Goal: Complete application form

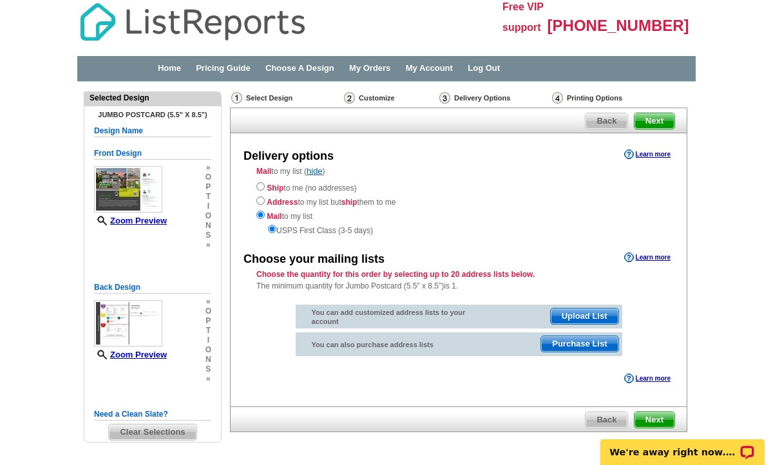
click at [590, 341] on span "Purchase List" at bounding box center [579, 343] width 77 height 15
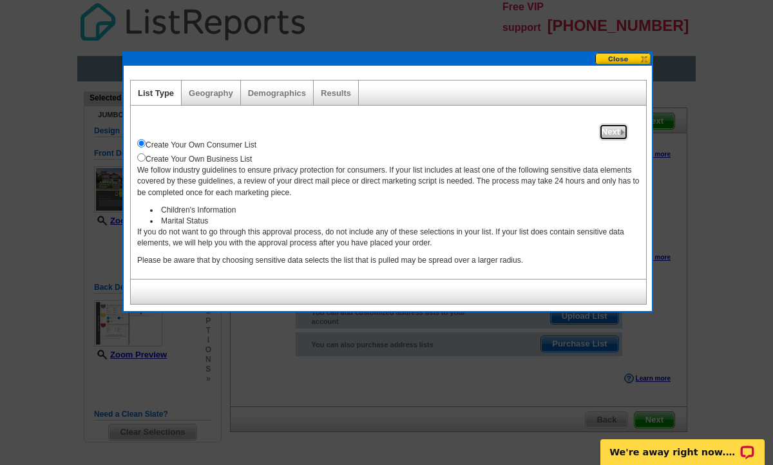
click at [616, 129] on span "Next" at bounding box center [614, 131] width 28 height 15
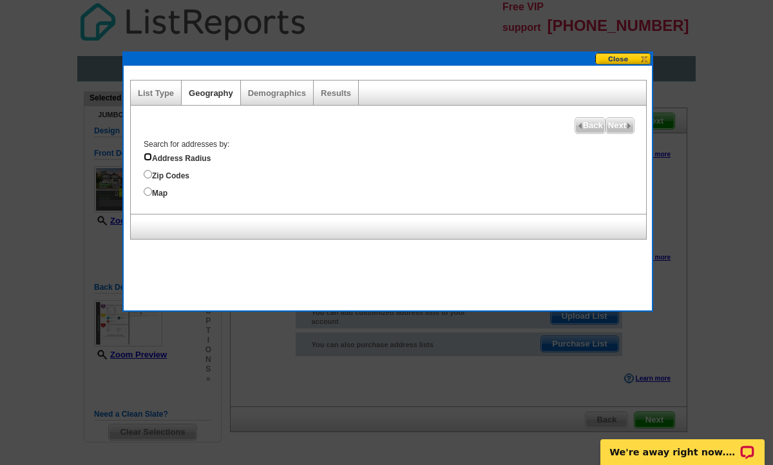
click at [147, 157] on input "Address Radius" at bounding box center [148, 157] width 8 height 8
radio input "true"
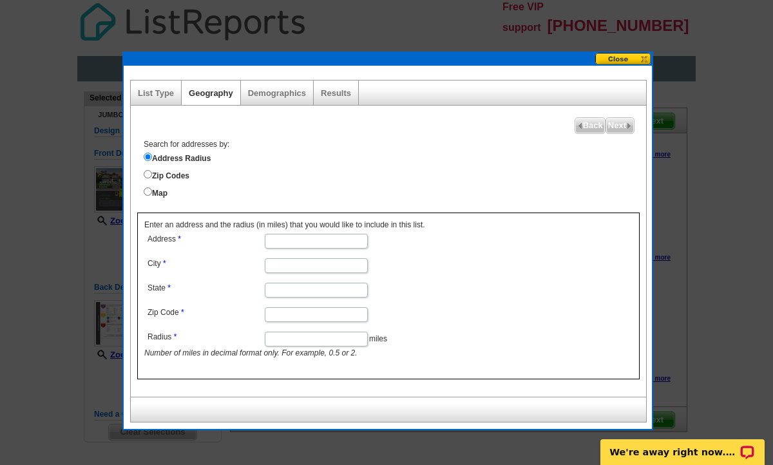
click at [311, 240] on input "Address" at bounding box center [316, 241] width 103 height 15
type input "48 Village Crest Drive"
type input "Greenville"
type input "SC"
type input "29607"
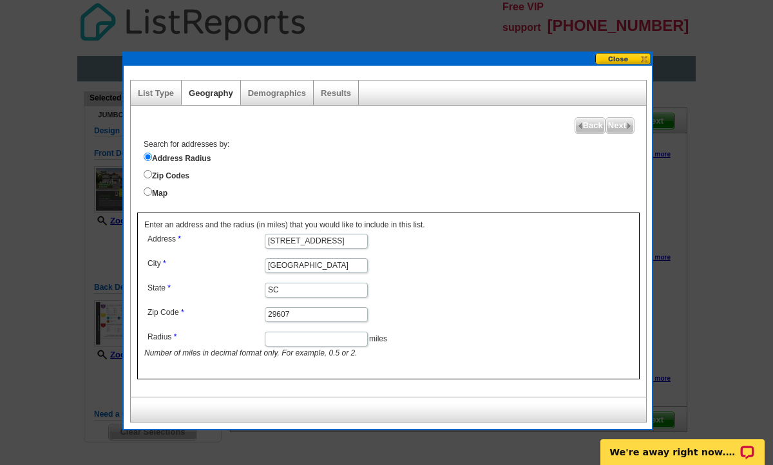
click at [415, 294] on dd "SC" at bounding box center [315, 289] width 343 height 19
click at [312, 342] on input "Radius" at bounding box center [316, 339] width 103 height 15
type input "1"
click at [581, 346] on form "Address 48 Village Crest Drive City Greenville State SC Zip Code 29607 Radius 1…" at bounding box center [388, 295] width 488 height 129
click at [618, 124] on span "Next" at bounding box center [620, 125] width 28 height 15
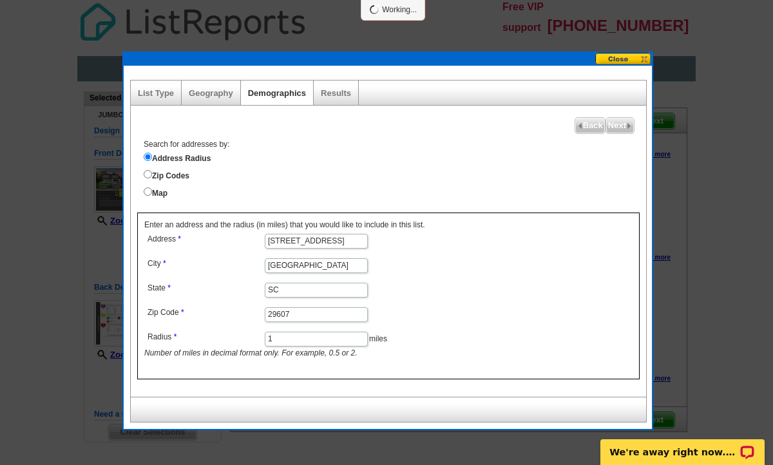
select select
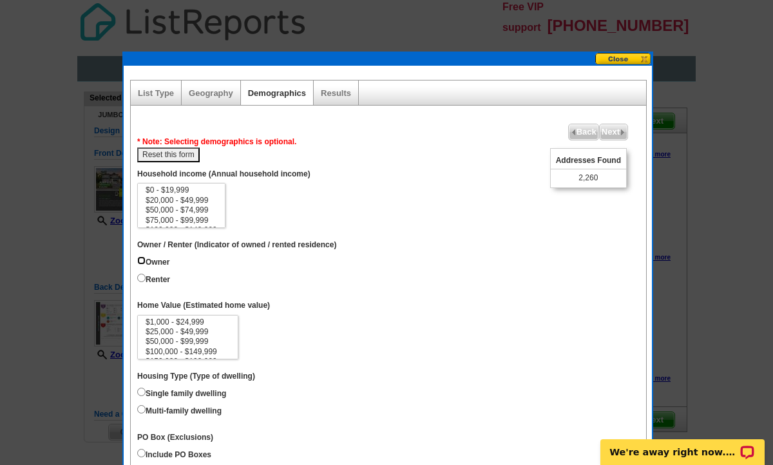
click at [140, 260] on input "Owner" at bounding box center [141, 260] width 8 height 8
radio input "true"
drag, startPoint x: 232, startPoint y: 325, endPoint x: 233, endPoint y: 345, distance: 20.0
click at [233, 345] on select "$1,000 - $24,999 $25,000 - $49,999 $50,000 - $99,999 $100,000 - $149,999 $150,0…" at bounding box center [187, 337] width 101 height 45
click at [142, 392] on input "Single family dwelling" at bounding box center [141, 392] width 8 height 8
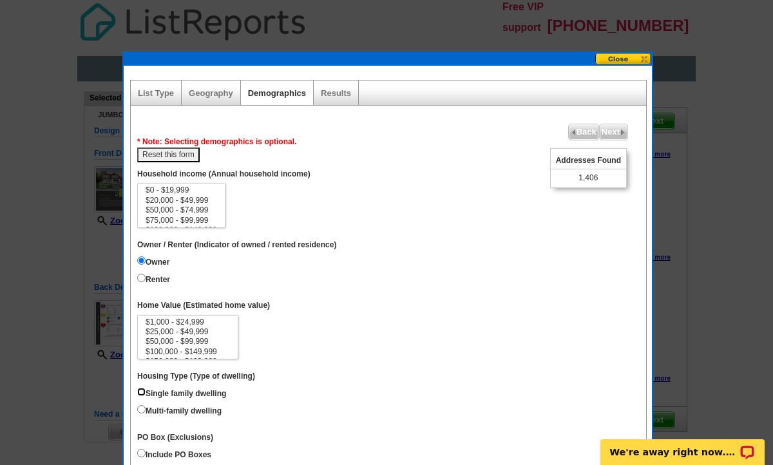
radio input "true"
drag, startPoint x: 220, startPoint y: 196, endPoint x: 220, endPoint y: 213, distance: 17.4
click at [220, 213] on select "$0 - $19,999 $20,000 - $49,999 $50,000 - $74,999 $75,000 - $99,999 $100,000 - $…" at bounding box center [181, 205] width 88 height 45
click at [220, 214] on select "$0 - $19,999 $20,000 - $49,999 $50,000 - $74,999 $75,000 - $99,999 $100,000 - $…" at bounding box center [181, 205] width 88 height 45
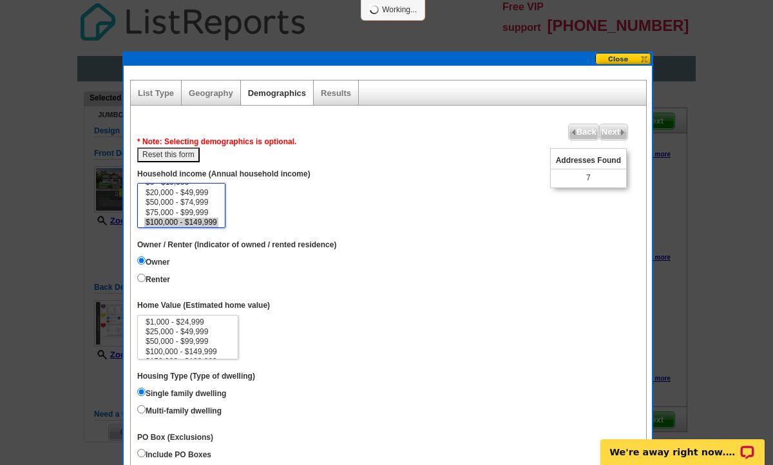
select select "150000-199999"
click at [209, 219] on option "$150,000 - $199,999" at bounding box center [181, 222] width 74 height 10
drag, startPoint x: 220, startPoint y: 203, endPoint x: 220, endPoint y: 211, distance: 7.8
click at [220, 211] on select "$0 - $19,999 $20,000 - $49,999 $50,000 - $74,999 $75,000 - $99,999 $100,000 - $…" at bounding box center [181, 205] width 88 height 45
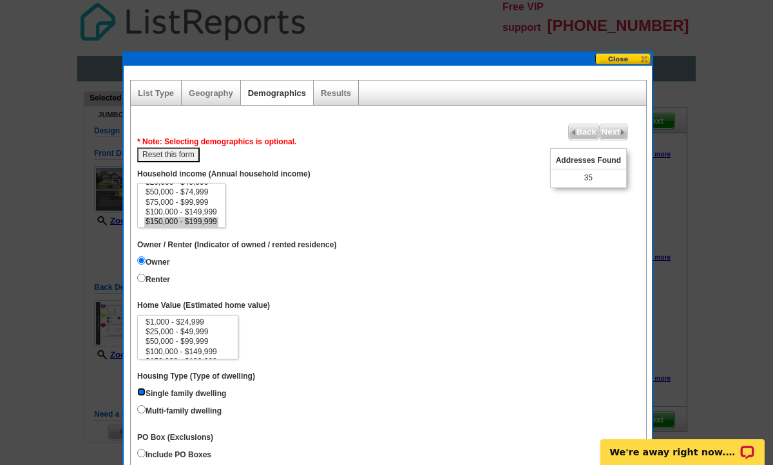
click at [142, 392] on input "Single family dwelling" at bounding box center [141, 392] width 8 height 8
click at [140, 258] on input "Owner" at bounding box center [141, 260] width 8 height 8
click at [142, 390] on input "Single family dwelling" at bounding box center [141, 392] width 8 height 8
click at [139, 408] on input "Multi-family dwelling" at bounding box center [141, 409] width 8 height 8
radio input "true"
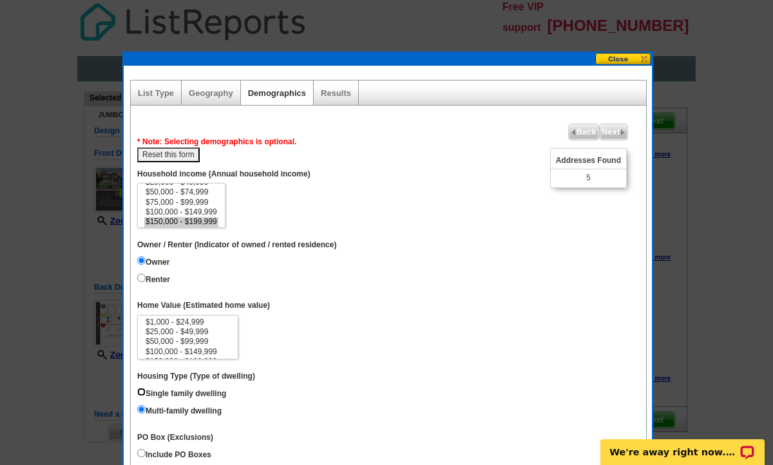
click at [142, 392] on input "Single family dwelling" at bounding box center [141, 392] width 8 height 8
radio input "true"
click at [178, 156] on button "Reset this form" at bounding box center [168, 154] width 62 height 15
select select
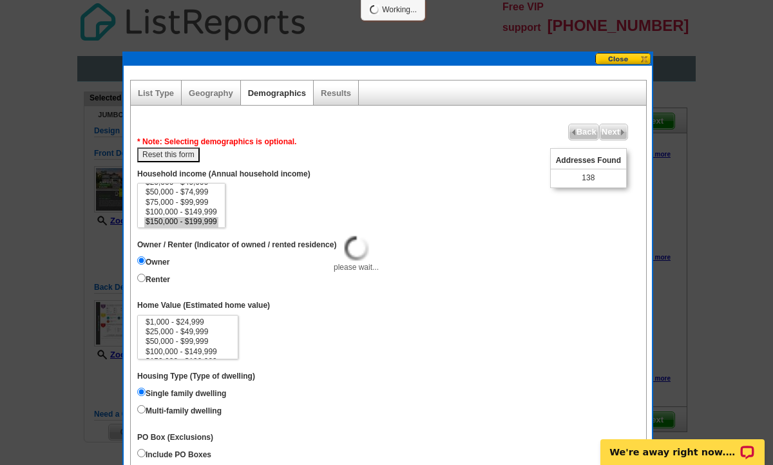
select select
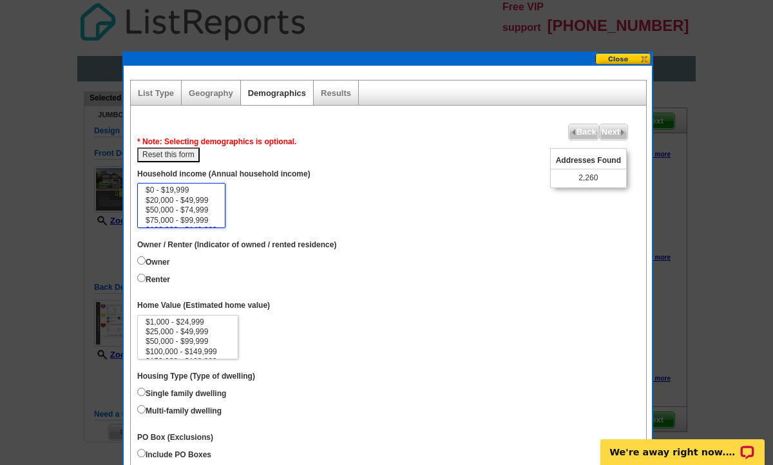
drag, startPoint x: 220, startPoint y: 196, endPoint x: 214, endPoint y: 218, distance: 22.7
click at [214, 218] on select "$0 - $19,999 $20,000 - $49,999 $50,000 - $74,999 $75,000 - $99,999 $100,000 - $…" at bounding box center [181, 205] width 88 height 45
click at [208, 207] on option "$50,000 - $74,999" at bounding box center [181, 210] width 74 height 10
select select "150000-199999"
click at [201, 222] on option "$150,000 - $199,999" at bounding box center [181, 222] width 74 height 10
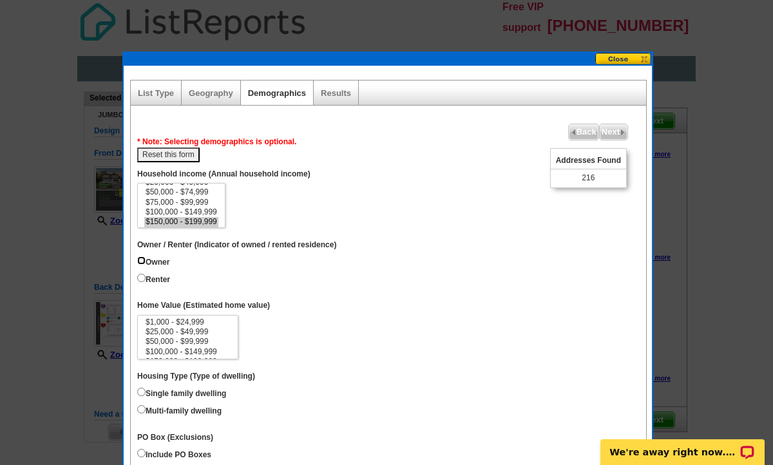
click at [140, 260] on input "Owner" at bounding box center [141, 260] width 8 height 8
radio input "true"
click at [306, 328] on dd "$1,000 - $24,999 $25,000 - $49,999 $50,000 - $99,999 $100,000 - $149,999 $150,0…" at bounding box center [388, 337] width 502 height 45
drag, startPoint x: 219, startPoint y: 204, endPoint x: 220, endPoint y: 212, distance: 7.8
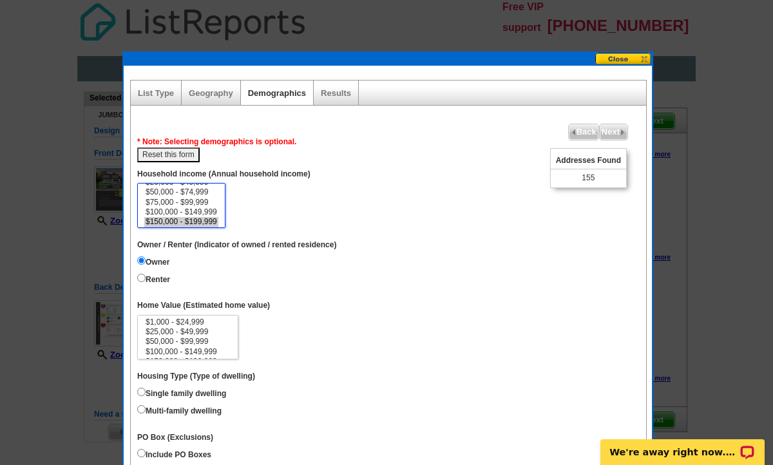
click at [220, 213] on select "$0 - $19,999 $20,000 - $49,999 $50,000 - $74,999 $75,000 - $99,999 $100,000 - $…" at bounding box center [181, 205] width 88 height 45
drag, startPoint x: 220, startPoint y: 203, endPoint x: 220, endPoint y: 222, distance: 19.3
click at [220, 222] on select "$0 - $19,999 $20,000 - $49,999 $50,000 - $74,999 $75,000 - $99,999 $100,000 - $…" at bounding box center [181, 205] width 88 height 45
click at [199, 211] on option "$200,000 - $249,999" at bounding box center [181, 212] width 74 height 10
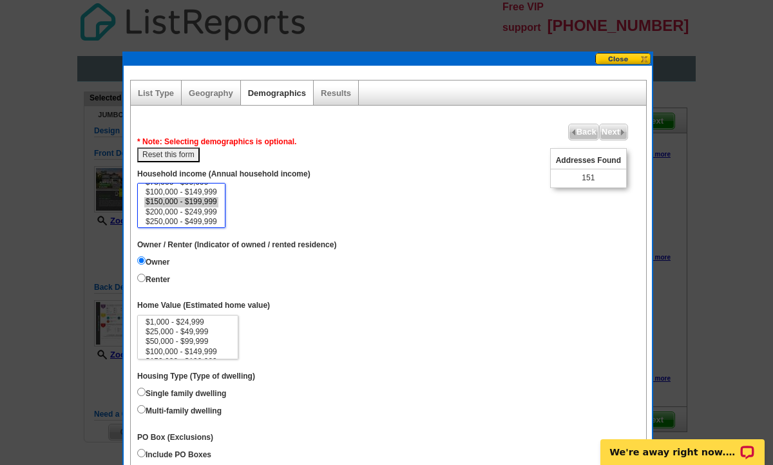
click at [200, 202] on option "$150,000 - $199,999" at bounding box center [181, 202] width 74 height 10
select select "150000-199999"
click at [198, 212] on option "$200,000 - $249,999" at bounding box center [181, 212] width 74 height 10
click at [141, 276] on input "Renter" at bounding box center [141, 278] width 8 height 8
radio input "true"
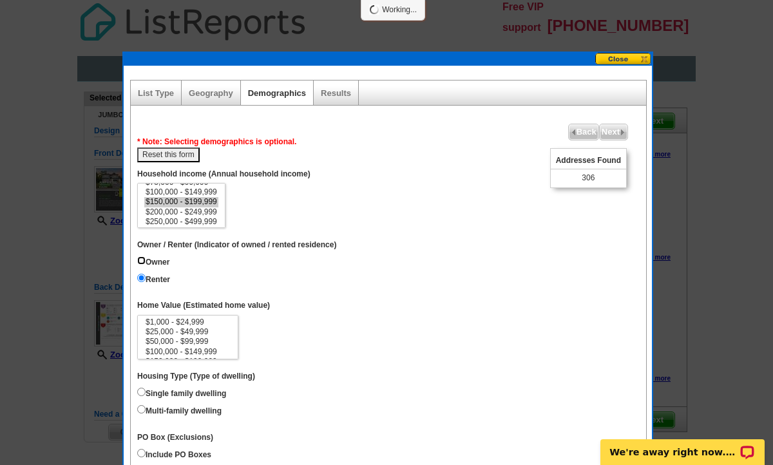
click at [140, 260] on input "Owner" at bounding box center [141, 260] width 8 height 8
radio input "true"
click at [266, 409] on dd "Single family dwelling Multi-family dwelling" at bounding box center [388, 402] width 502 height 35
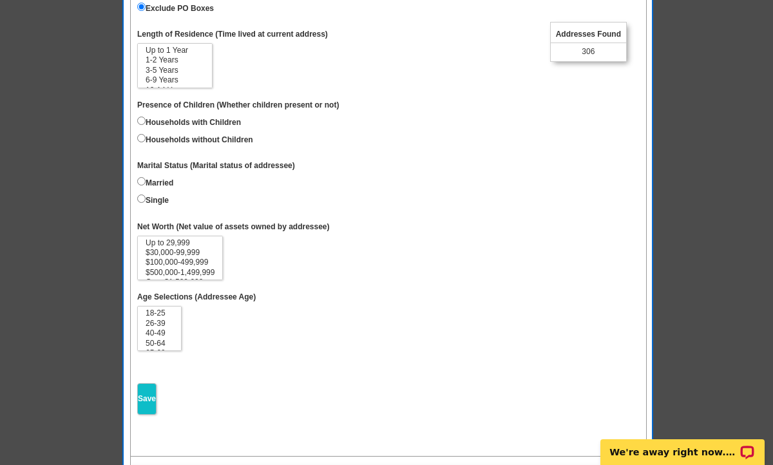
scroll to position [485, 0]
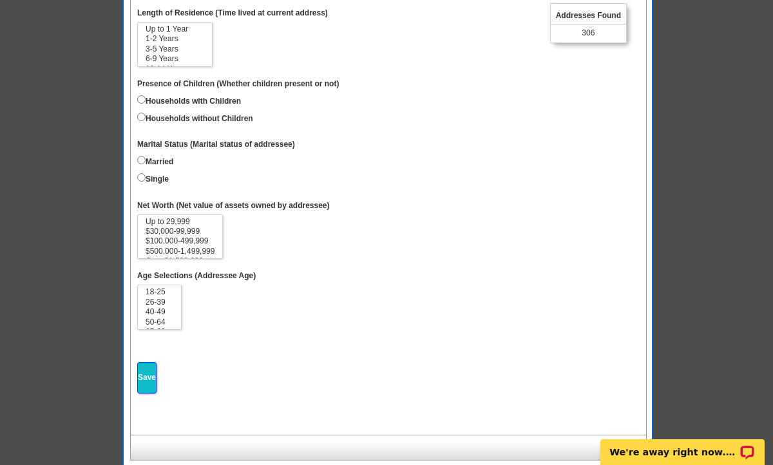
click at [145, 374] on input "Save" at bounding box center [146, 378] width 19 height 32
select select
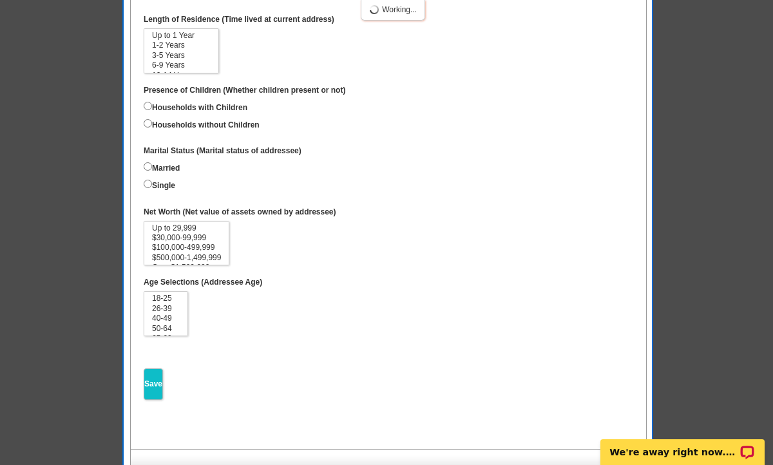
scroll to position [18, 0]
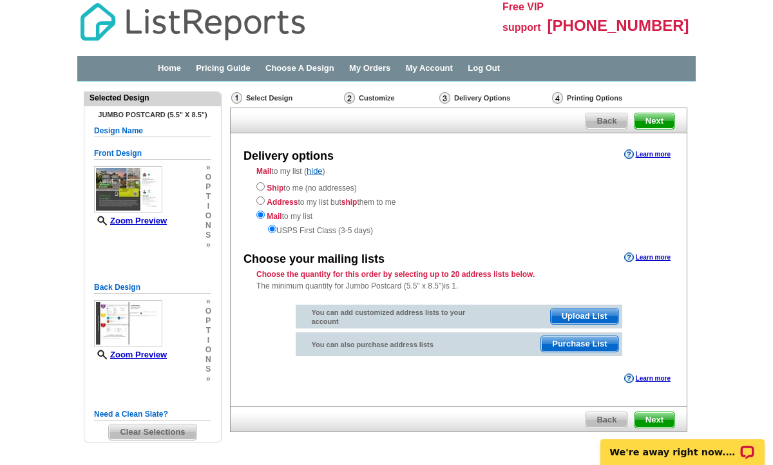
click at [579, 343] on span "Purchase List" at bounding box center [579, 343] width 77 height 15
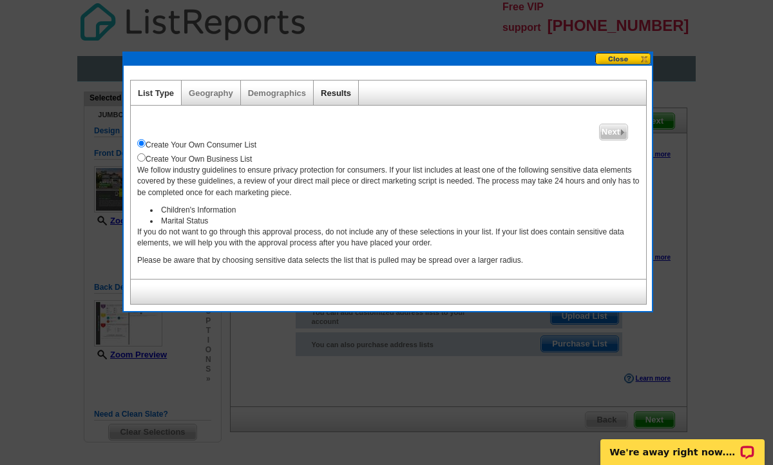
click at [336, 91] on link "Results" at bounding box center [336, 93] width 30 height 10
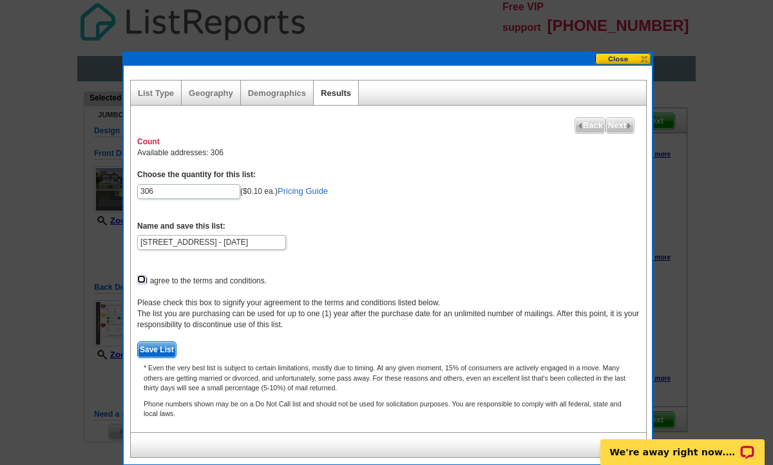
click at [142, 278] on input "checkbox" at bounding box center [141, 279] width 8 height 8
checkbox input "true"
click at [274, 90] on link "Demographics" at bounding box center [277, 93] width 58 height 10
select select
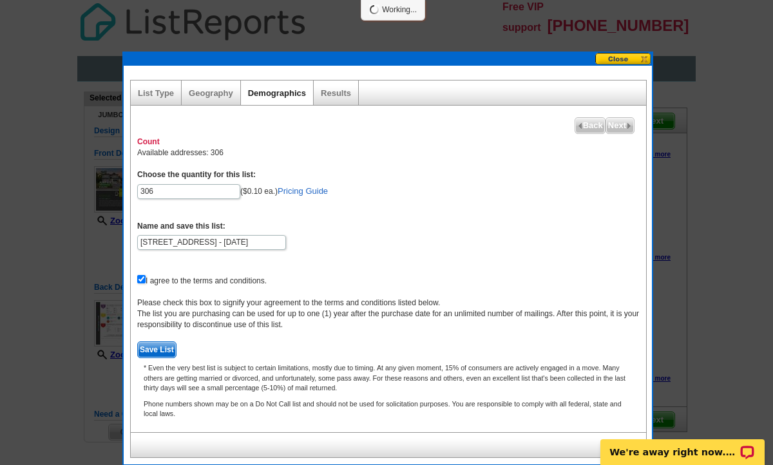
select select
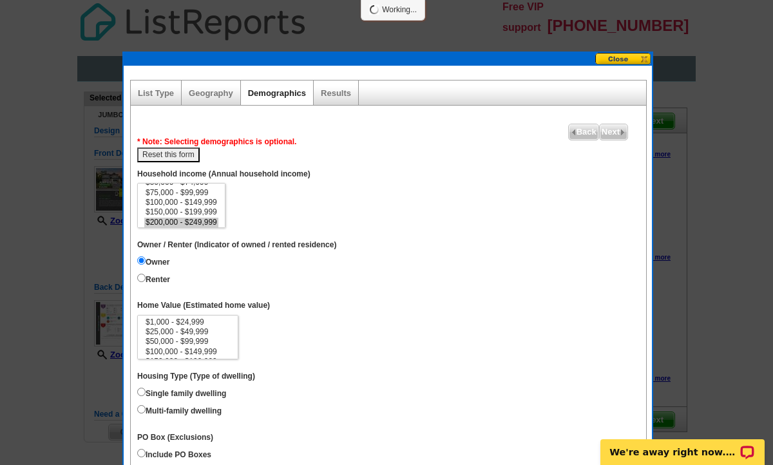
scroll to position [18, 0]
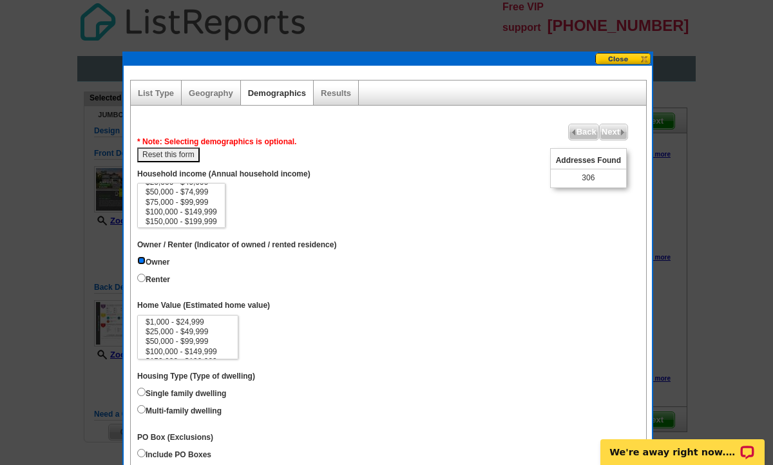
click at [139, 258] on input "Owner" at bounding box center [141, 260] width 8 height 8
click at [324, 249] on label "Owner / Renter (Indicator of owned / rented residence)" at bounding box center [236, 245] width 199 height 11
click at [191, 152] on button "Reset this form" at bounding box center [168, 154] width 62 height 15
select select
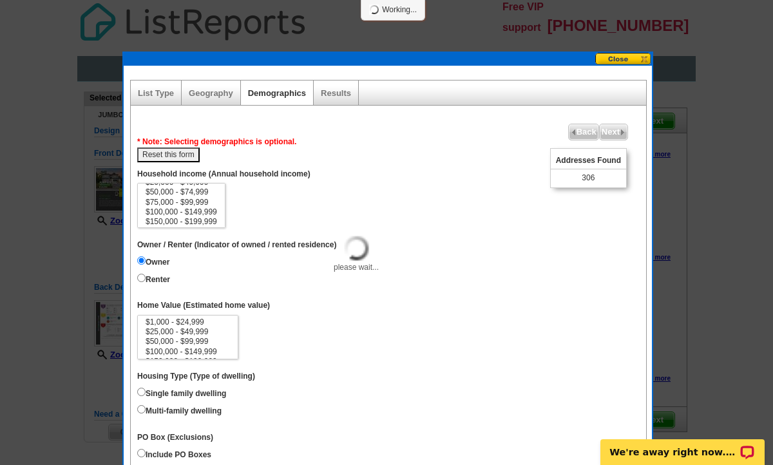
select select
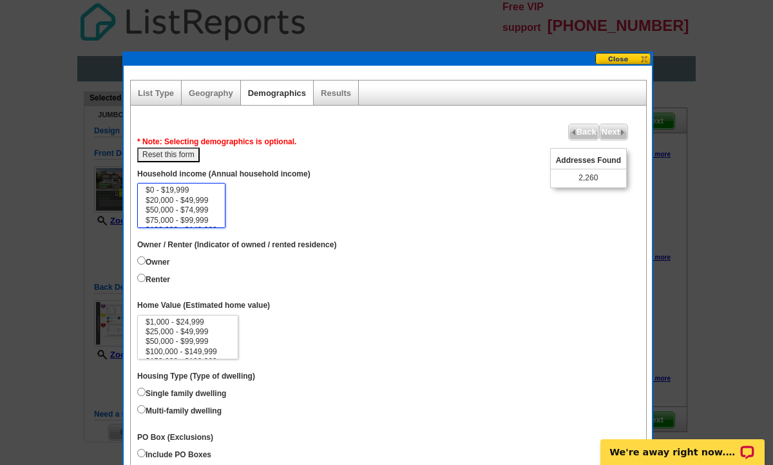
drag, startPoint x: 219, startPoint y: 198, endPoint x: 220, endPoint y: 213, distance: 15.5
click at [220, 213] on select "$0 - $19,999 $20,000 - $49,999 $50,000 - $74,999 $75,000 - $99,999 $100,000 - $…" at bounding box center [181, 205] width 88 height 45
click at [216, 213] on option "$50,000 - $74,999" at bounding box center [181, 210] width 74 height 10
select select "150000-199999"
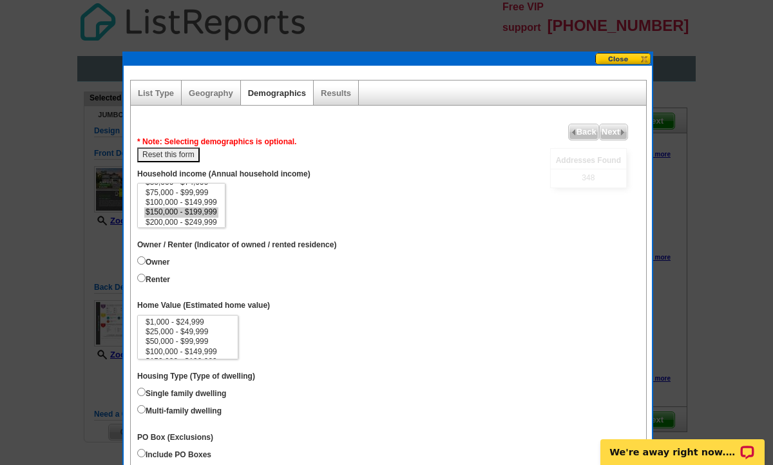
click at [256, 227] on dd "$0 - $19,999 $20,000 - $49,999 $50,000 - $74,999 $75,000 - $99,999 $100,000 - $…" at bounding box center [388, 205] width 502 height 45
click at [317, 331] on dd "$1,000 - $24,999 $25,000 - $49,999 $50,000 - $99,999 $100,000 - $149,999 $150,0…" at bounding box center [388, 337] width 502 height 45
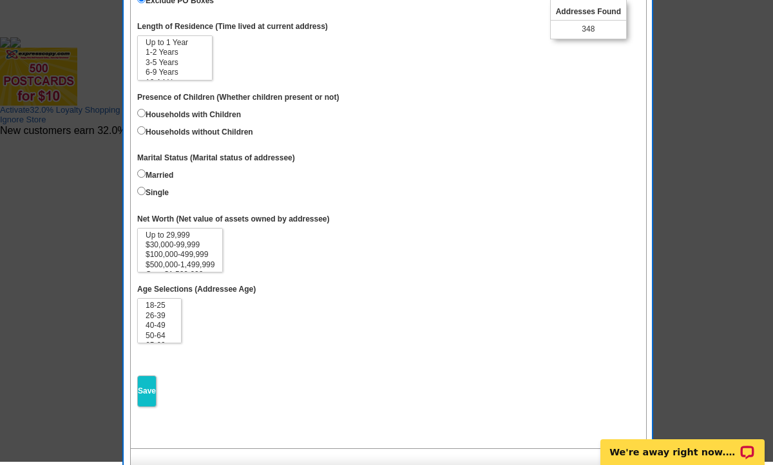
scroll to position [485, 0]
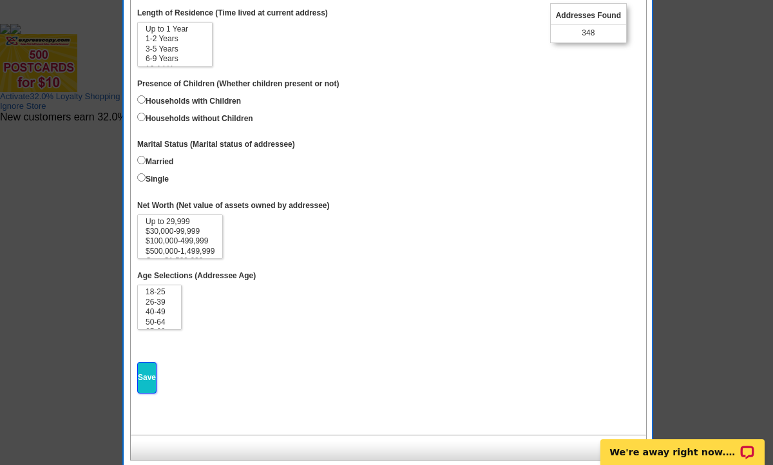
click at [146, 373] on input "Save" at bounding box center [146, 378] width 19 height 32
select select
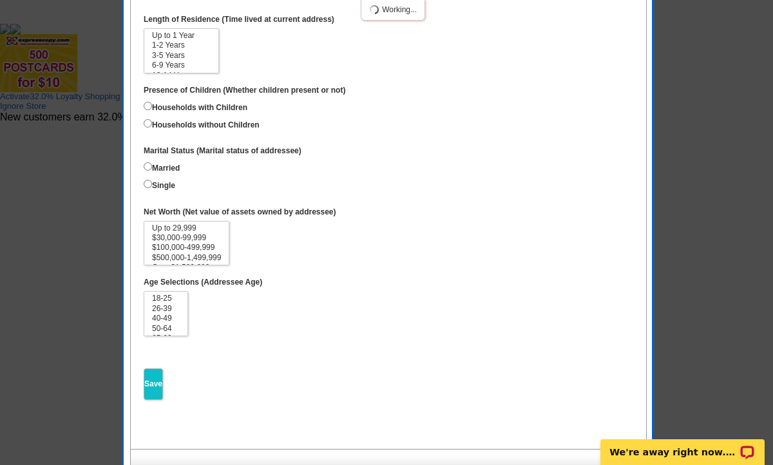
scroll to position [18, 0]
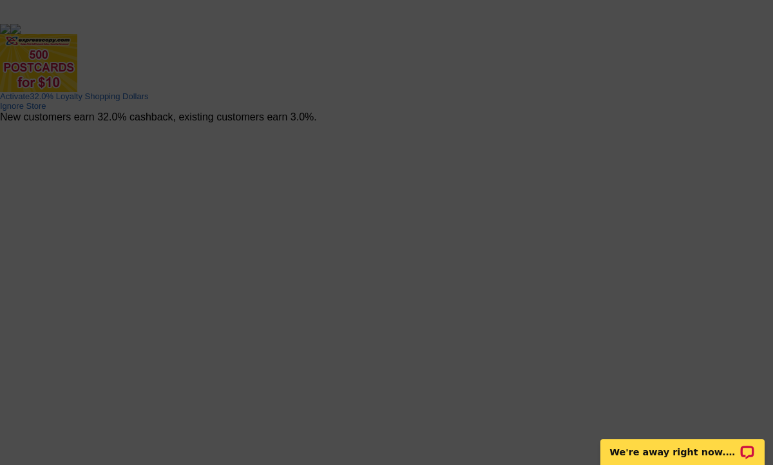
click at [21, 24] on img at bounding box center [15, 29] width 10 height 10
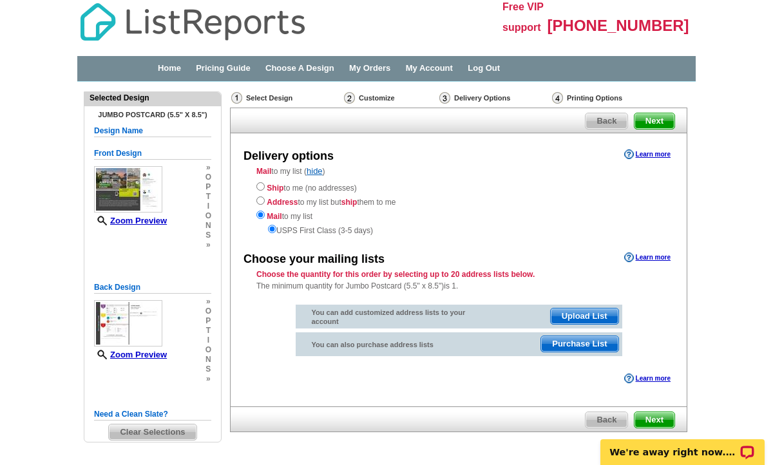
click at [655, 420] on span "Next" at bounding box center [654, 419] width 40 height 15
